Goal: Transaction & Acquisition: Purchase product/service

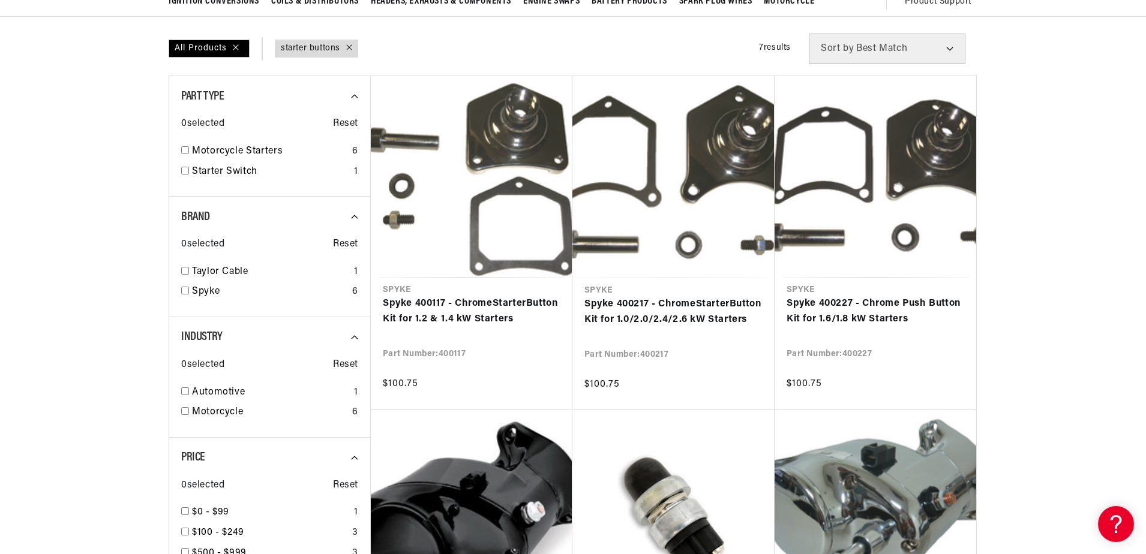
scroll to position [0, 364]
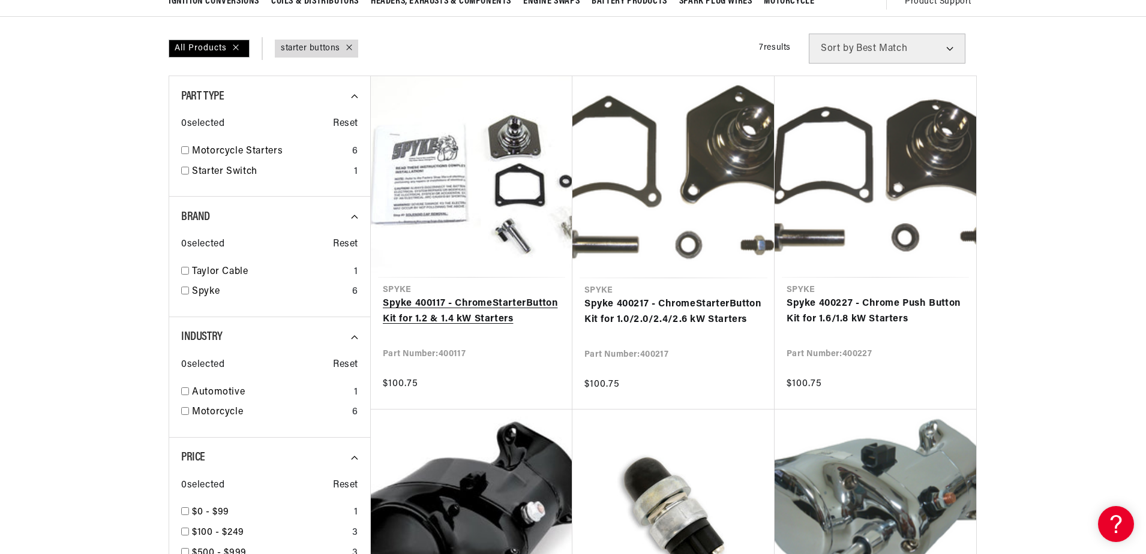
click at [496, 300] on link "Spyke 400117 - Chrome Starter Button Kit for 1.2 & 1.4 kW Starters" at bounding box center [472, 311] width 178 height 31
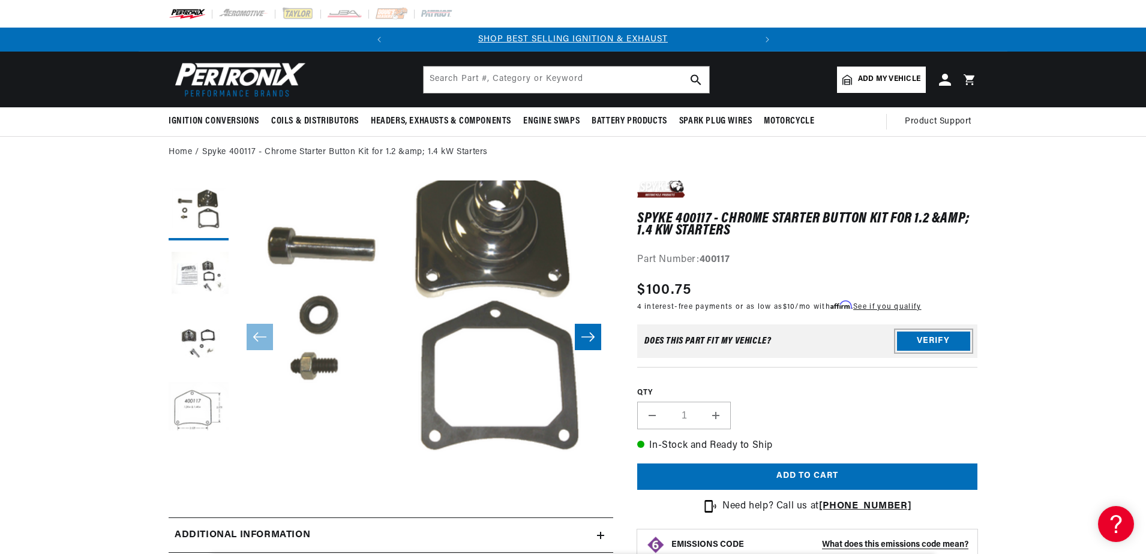
click at [929, 335] on button "Verify" at bounding box center [933, 341] width 73 height 19
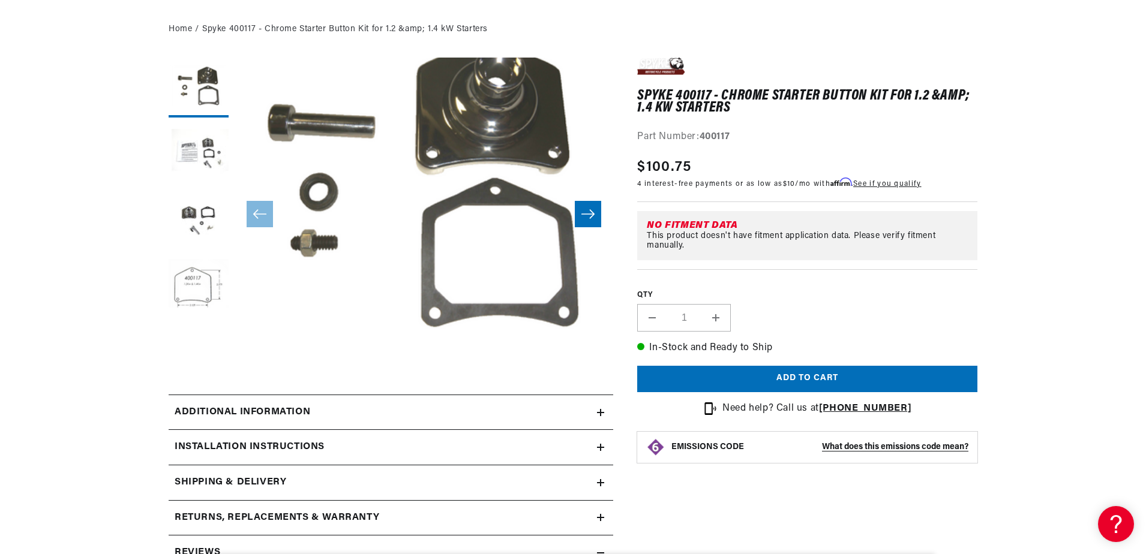
scroll to position [180, 0]
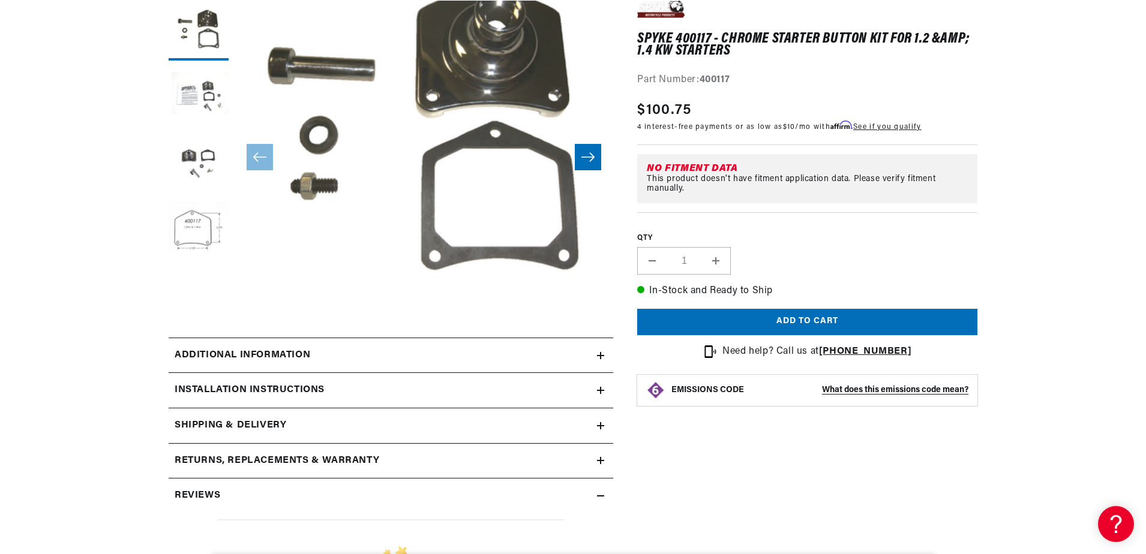
click at [602, 353] on icon at bounding box center [600, 355] width 7 height 7
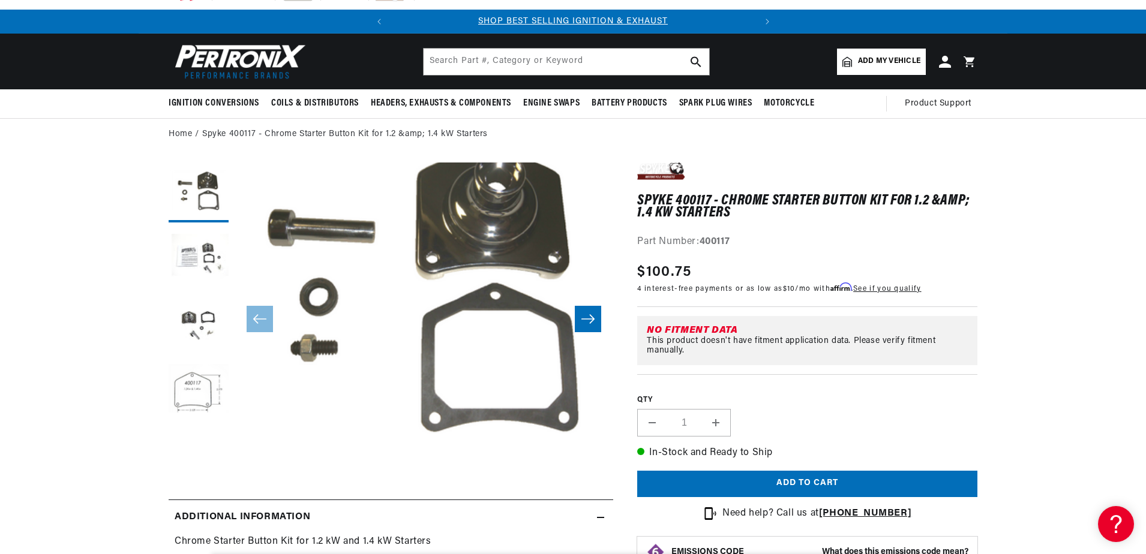
scroll to position [0, 0]
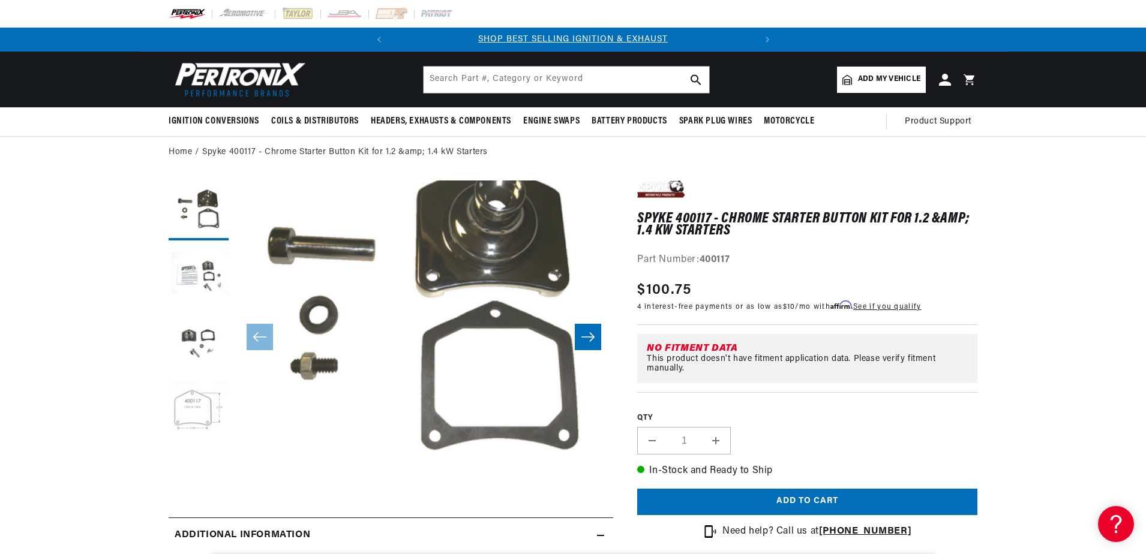
click at [188, 407] on button "Load image 4 in gallery view" at bounding box center [199, 409] width 60 height 60
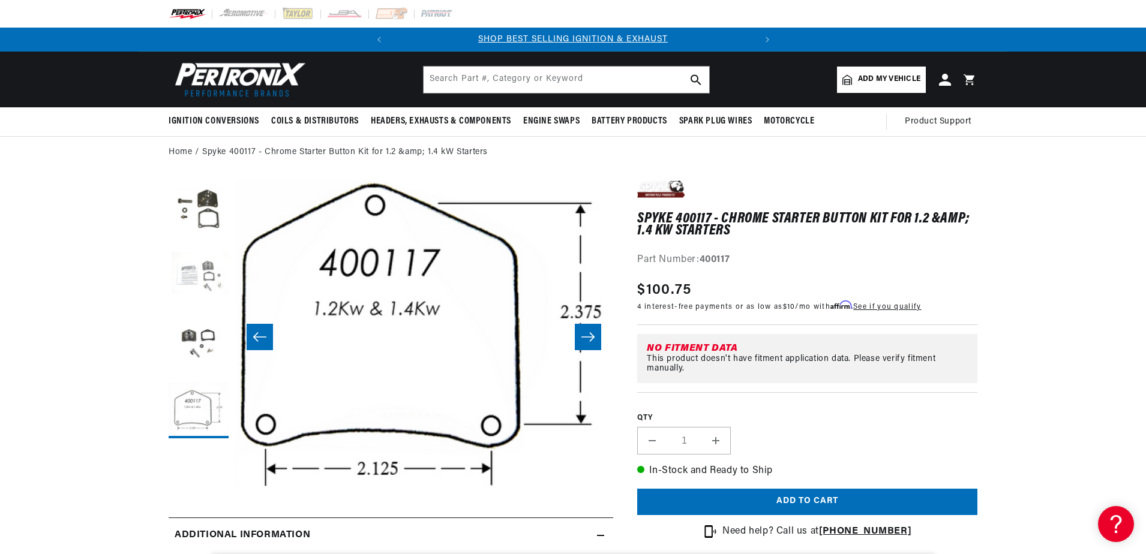
click at [184, 270] on button "Load image 2 in gallery view" at bounding box center [199, 277] width 60 height 60
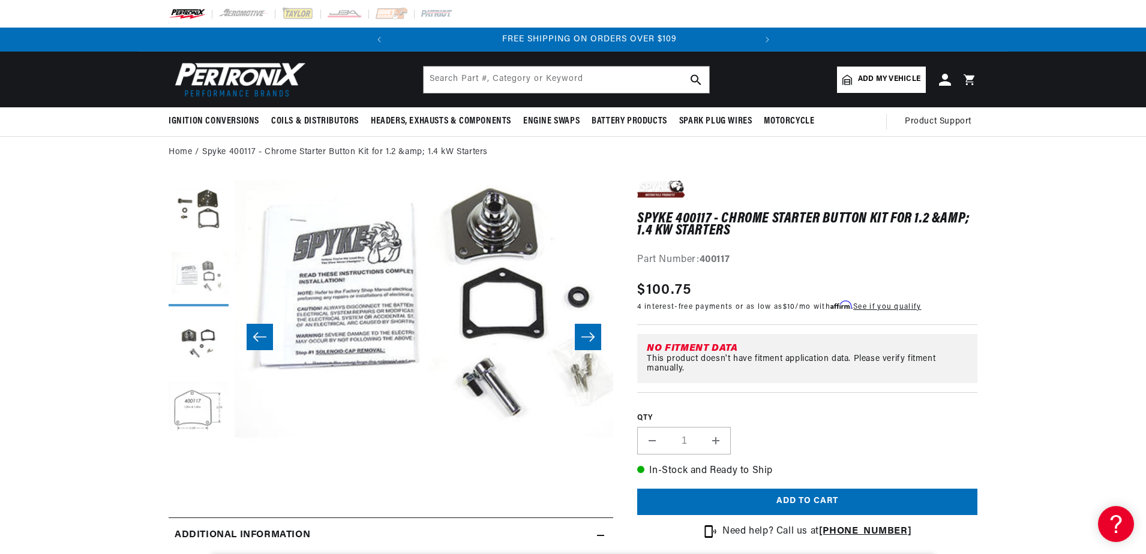
scroll to position [0, 364]
click at [224, 185] on button "Load image 1 in gallery view" at bounding box center [199, 211] width 60 height 60
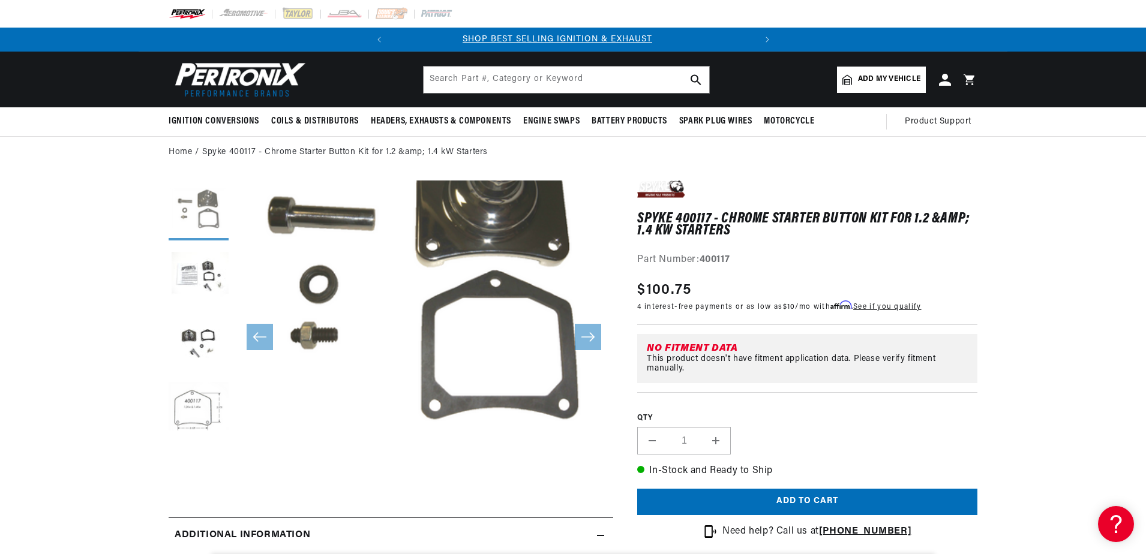
scroll to position [0, 0]
click at [204, 400] on button "Load image 4 in gallery view" at bounding box center [199, 409] width 60 height 60
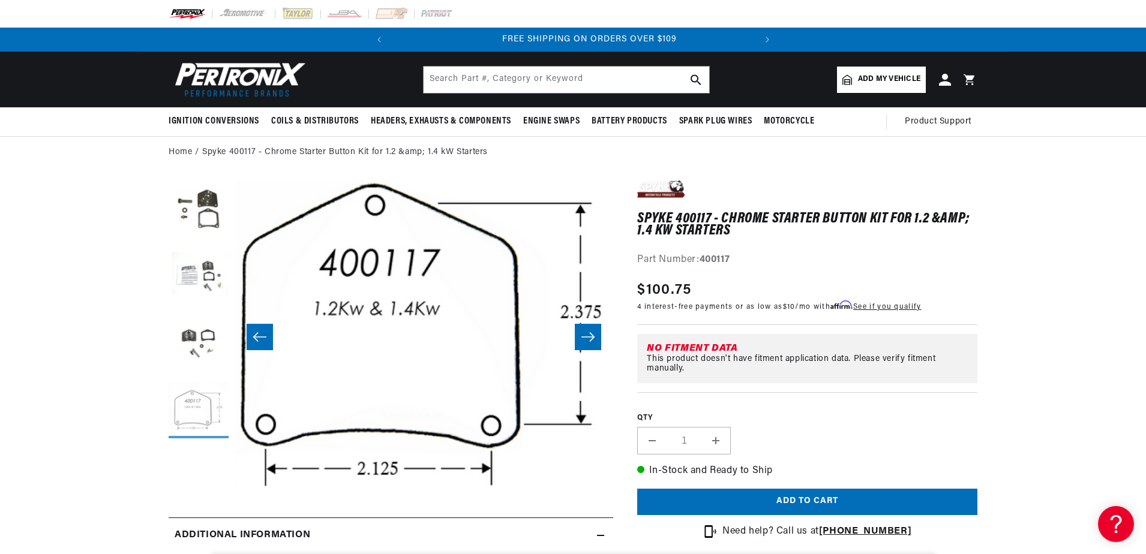
scroll to position [0, 364]
